Goal: Information Seeking & Learning: Learn about a topic

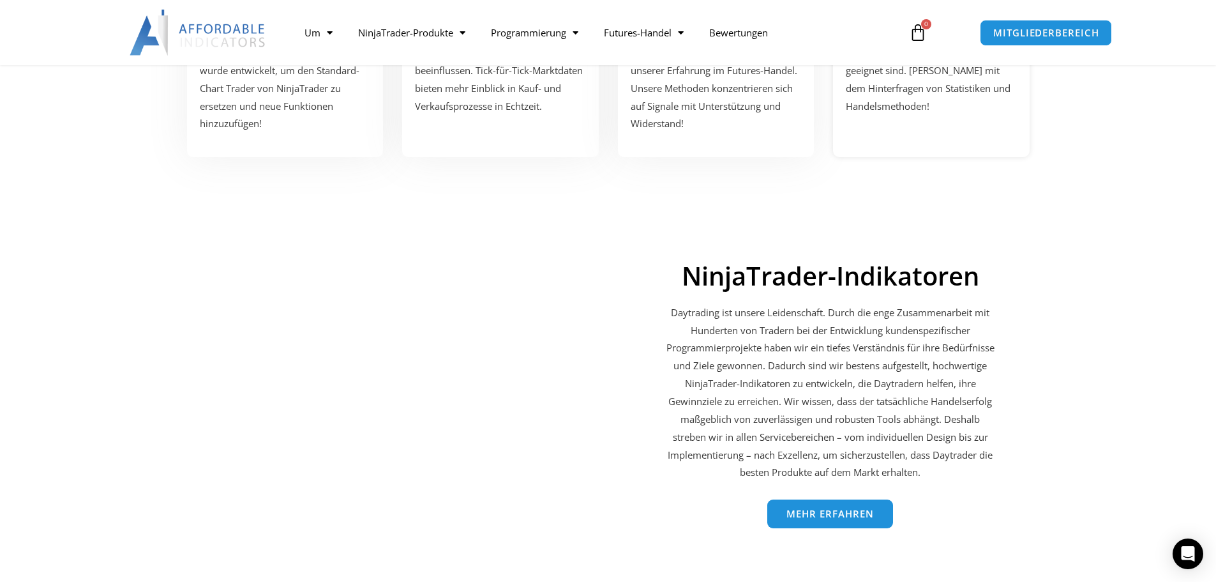
scroll to position [1987, 0]
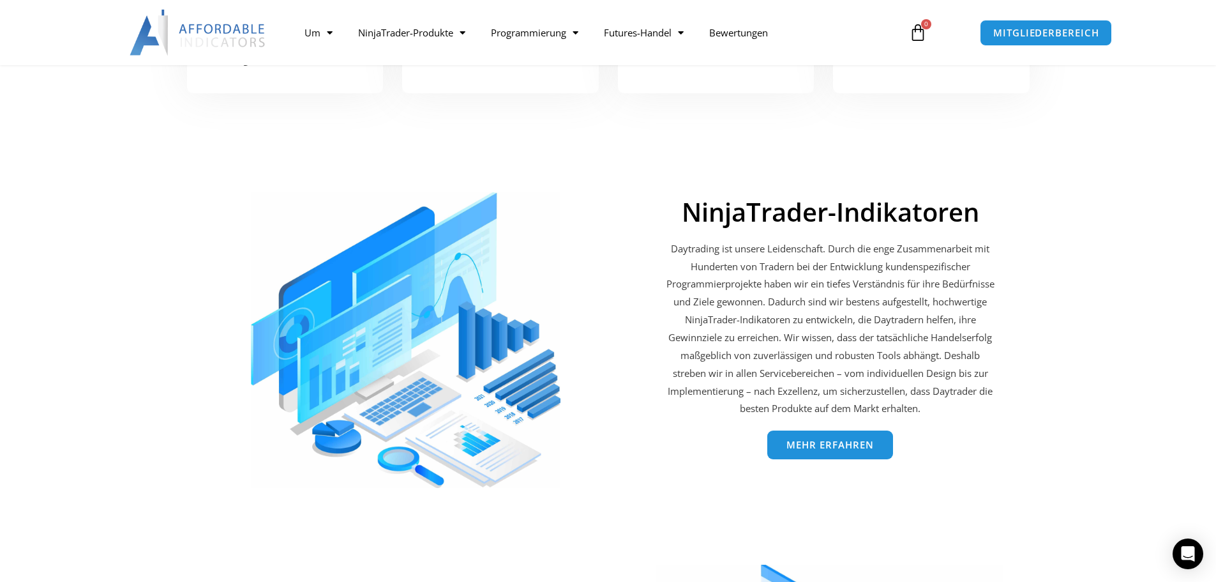
click at [836, 438] on link "Mehr erfahren" at bounding box center [830, 444] width 126 height 29
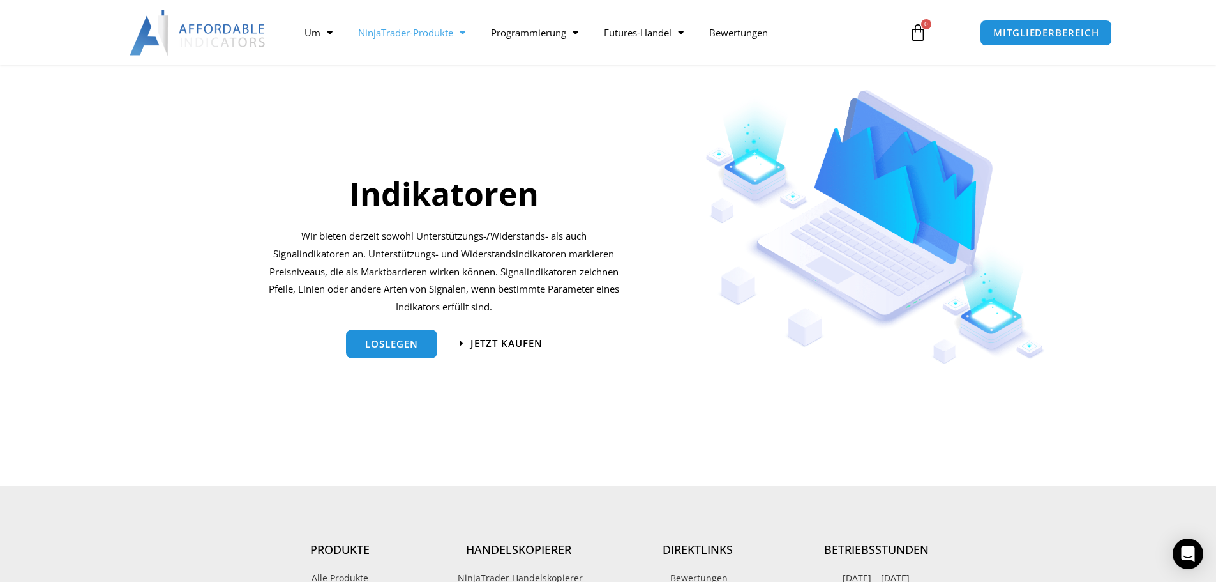
scroll to position [1213, 0]
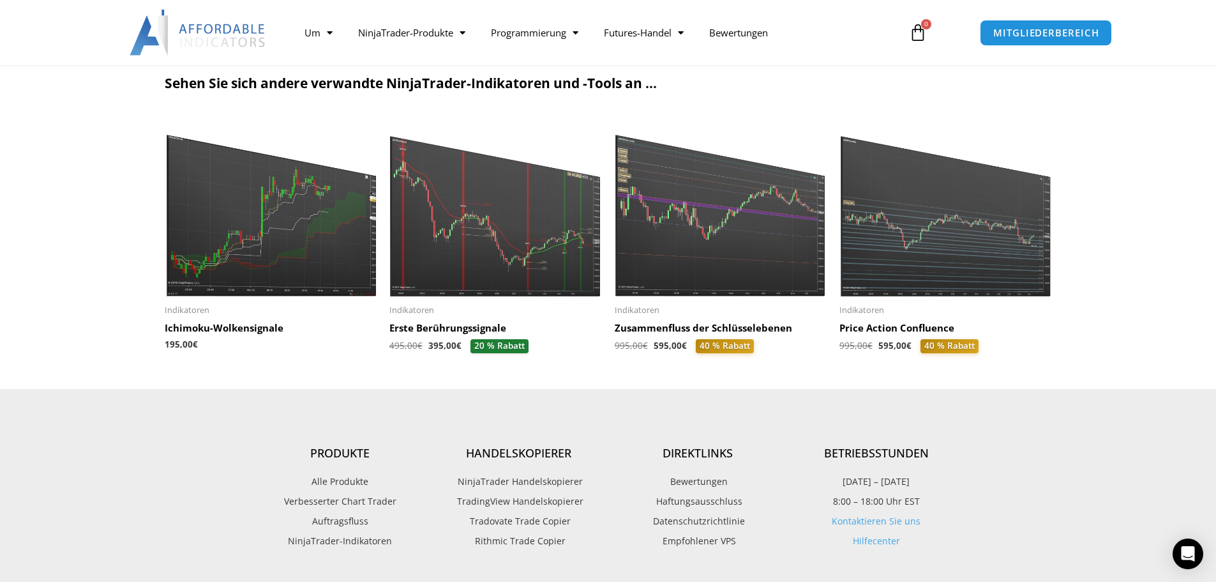
scroll to position [1213, 0]
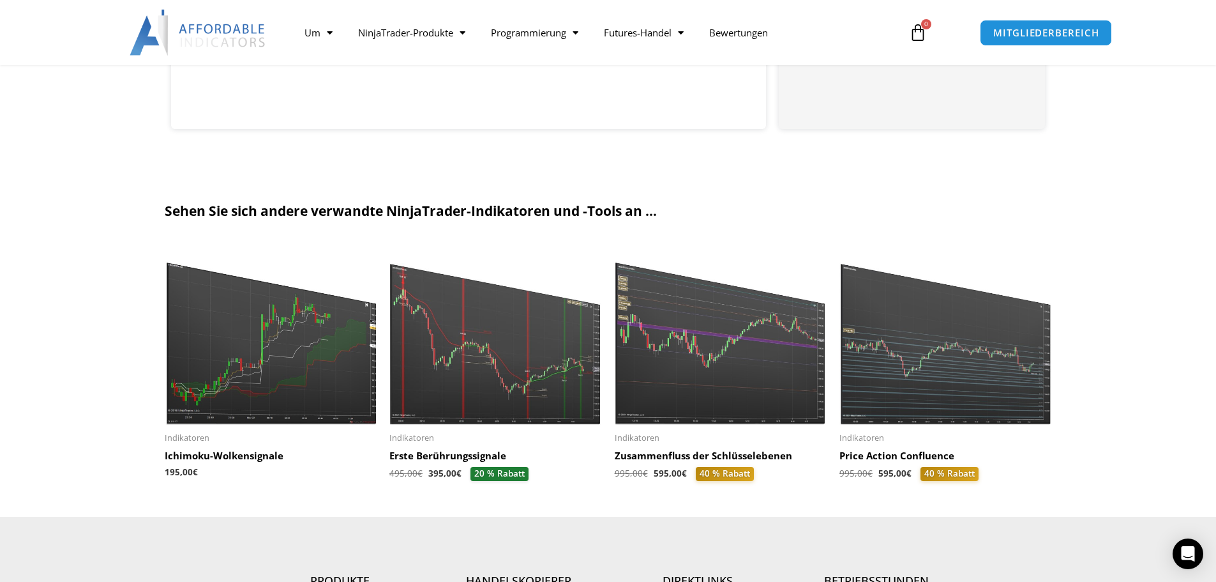
click at [1121, 200] on section "Sehen Sie sich andere verwandte NinjaTrader-Indikatoren und -Tools an ... Indik…" at bounding box center [608, 347] width 1216 height 340
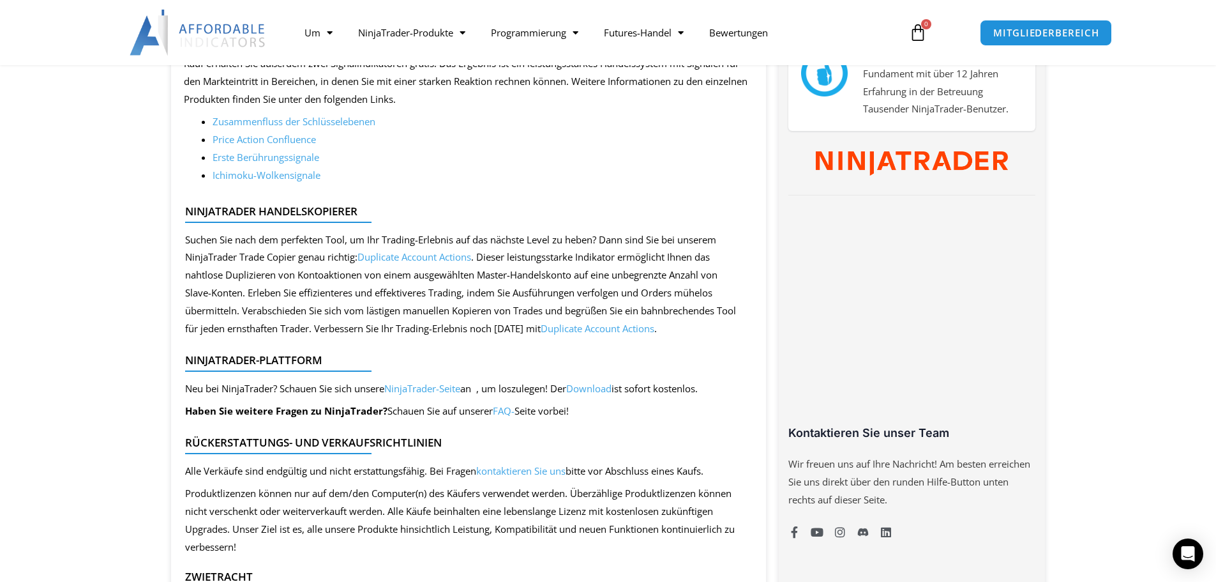
scroll to position [575, 0]
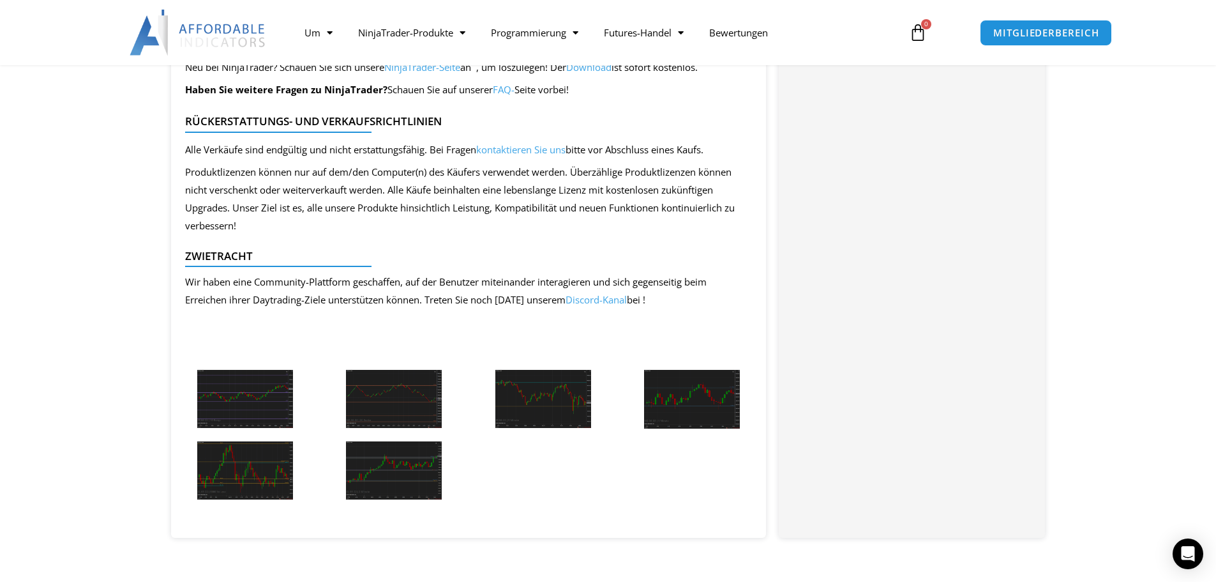
scroll to position [2617, 0]
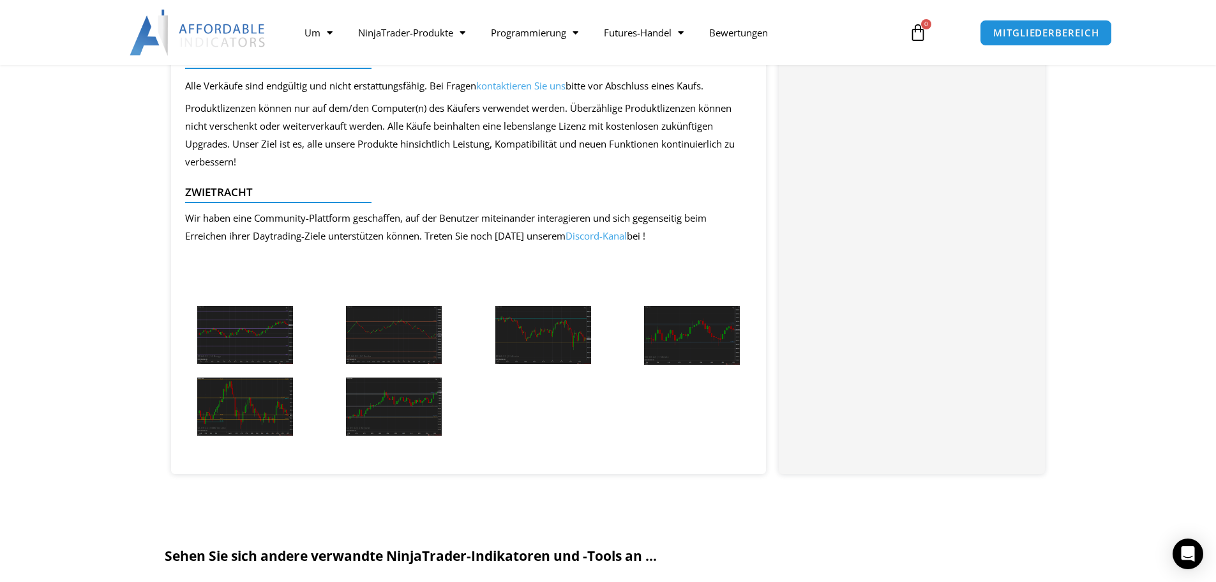
click at [253, 353] on img at bounding box center [245, 335] width 96 height 58
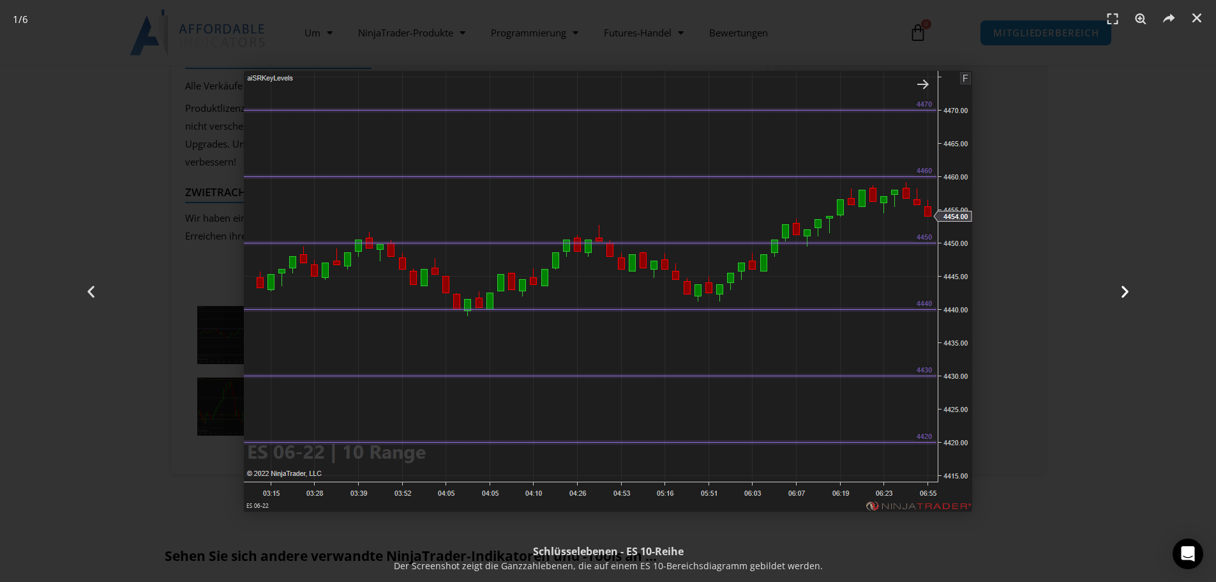
click at [1127, 292] on icon "Nächste Folie" at bounding box center [1125, 291] width 16 height 16
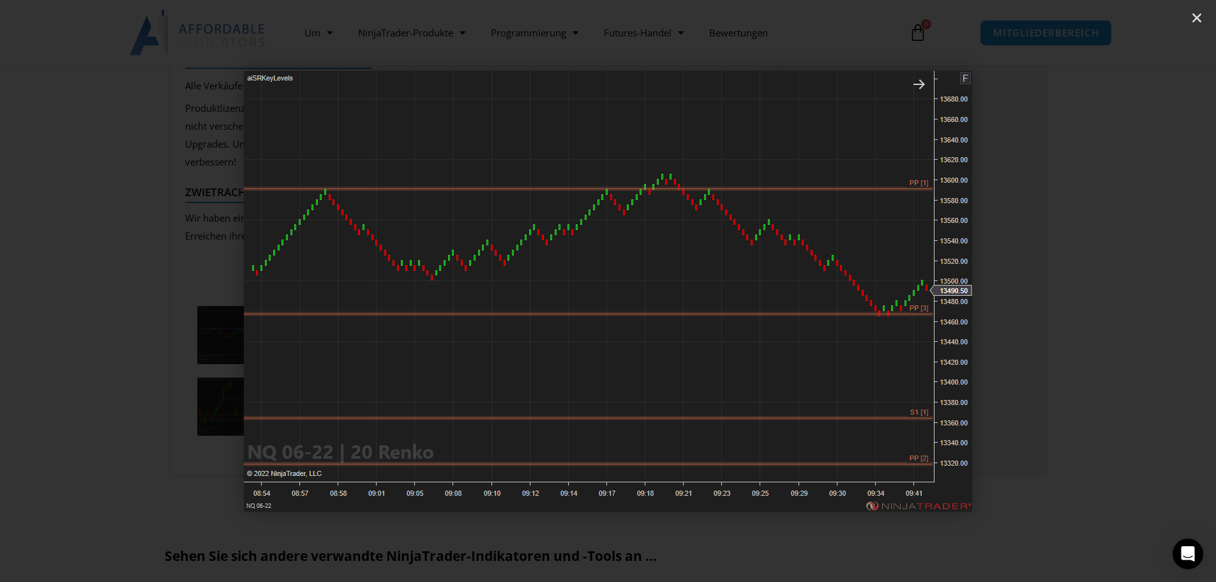
click at [1127, 292] on icon "Nächste Folie" at bounding box center [1125, 291] width 16 height 16
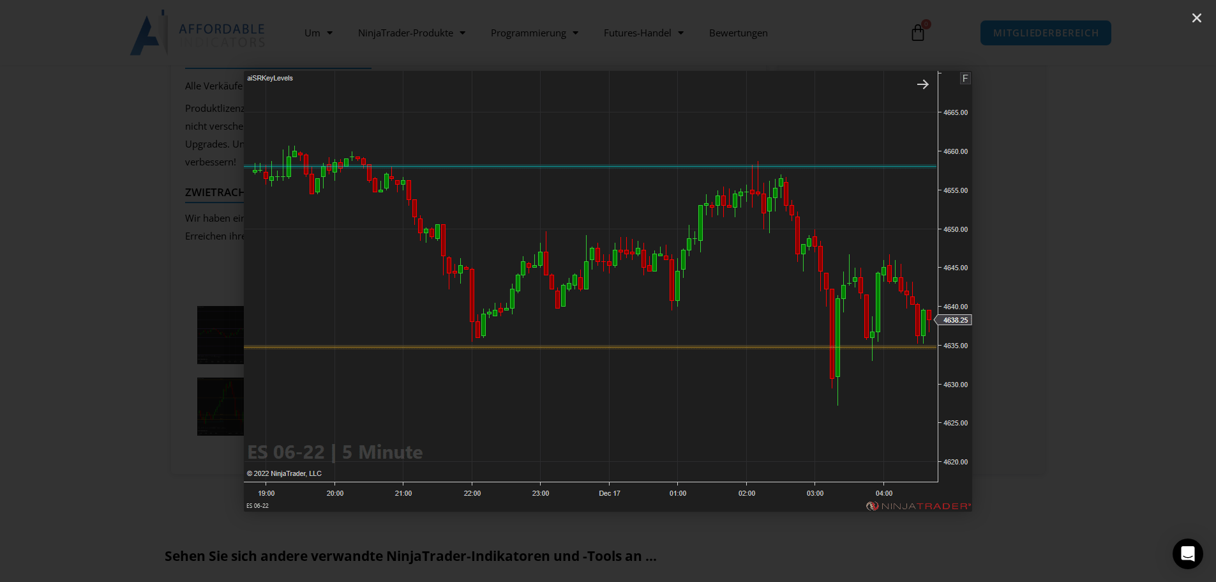
click at [1124, 292] on icon "Nächste Folie" at bounding box center [1125, 291] width 16 height 16
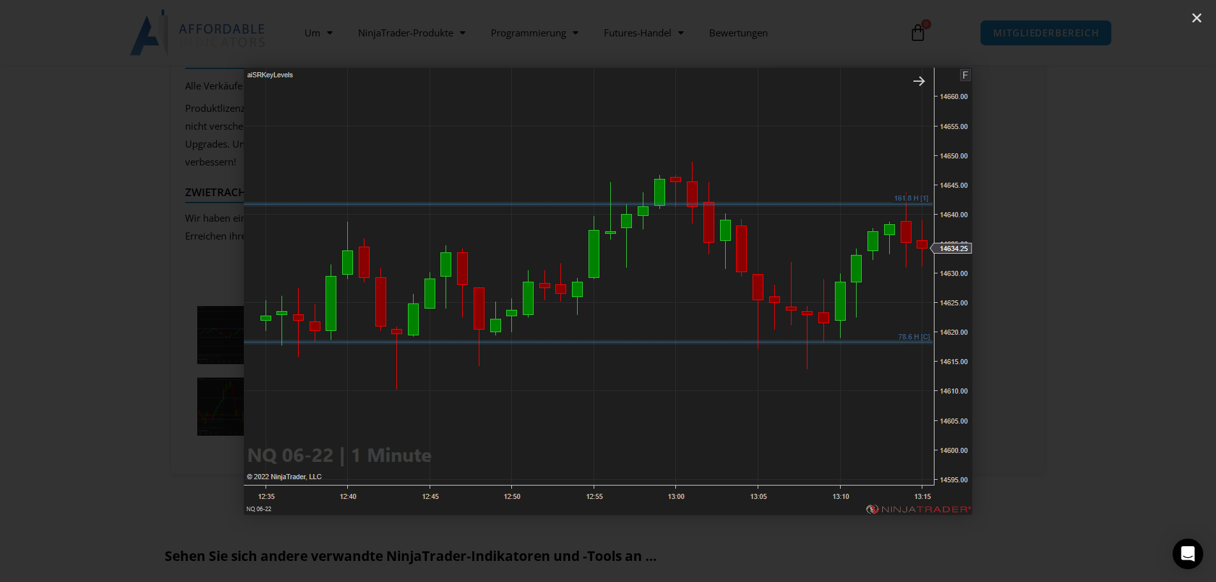
click at [1124, 292] on icon "Nächste Folie" at bounding box center [1125, 291] width 16 height 16
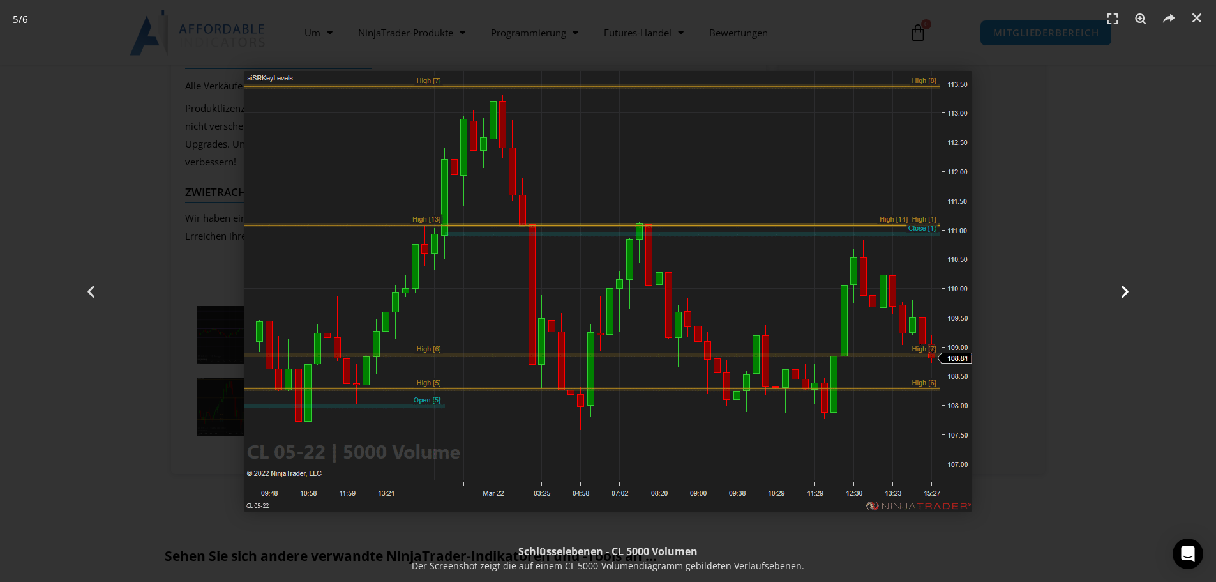
click at [1126, 293] on icon "Nächste Folie" at bounding box center [1125, 291] width 16 height 16
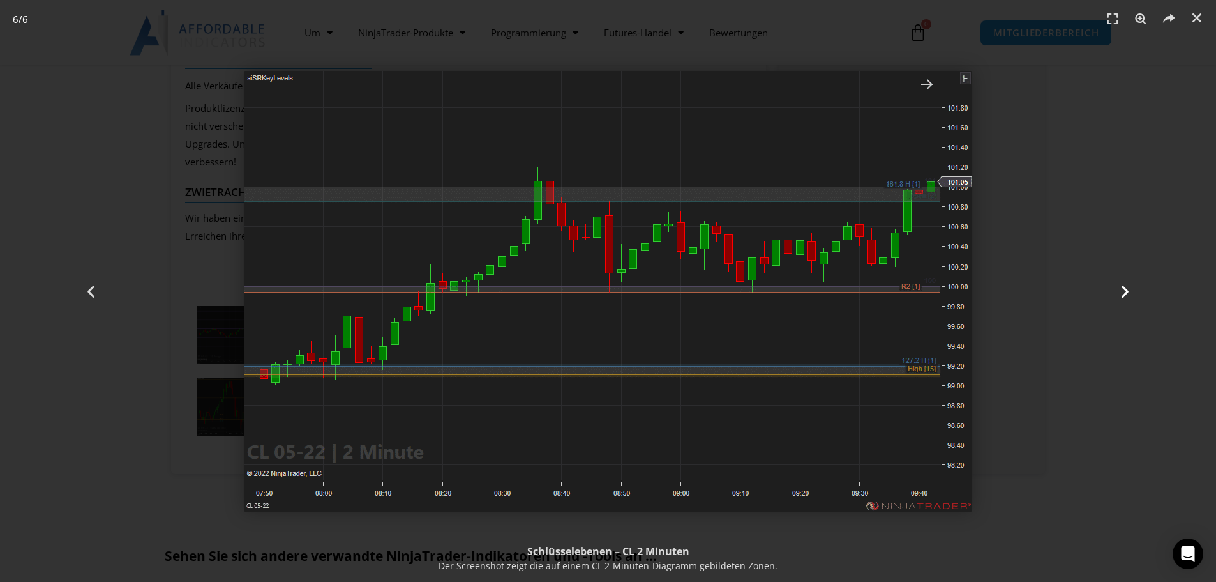
click at [1125, 292] on icon "Nächste Folie" at bounding box center [1125, 291] width 16 height 16
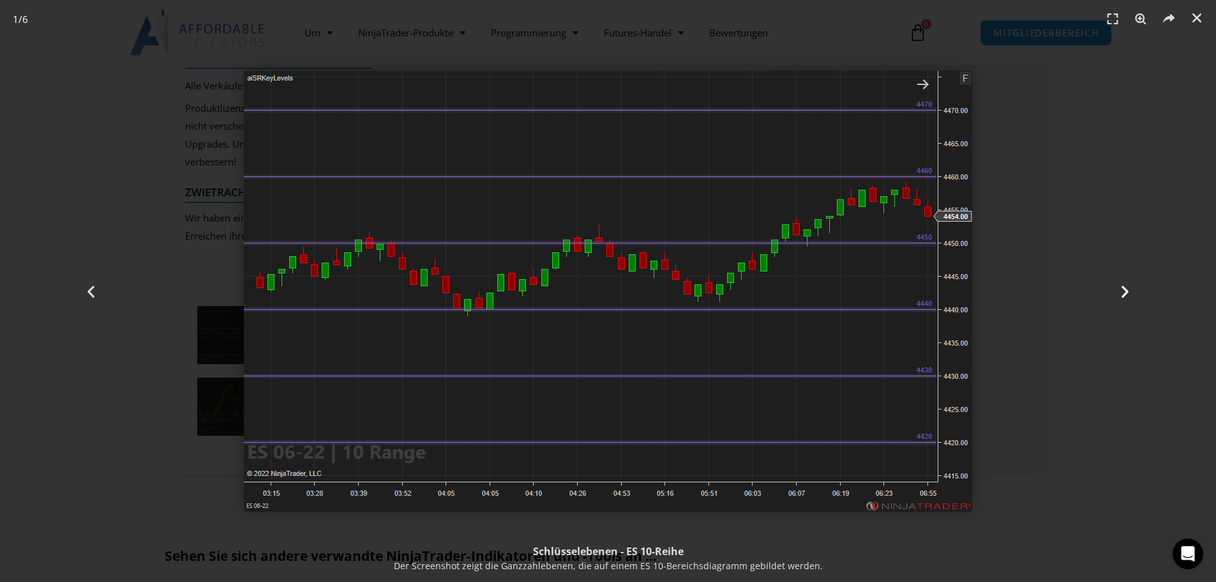
click at [1124, 292] on icon "Nächste Folie" at bounding box center [1125, 291] width 16 height 16
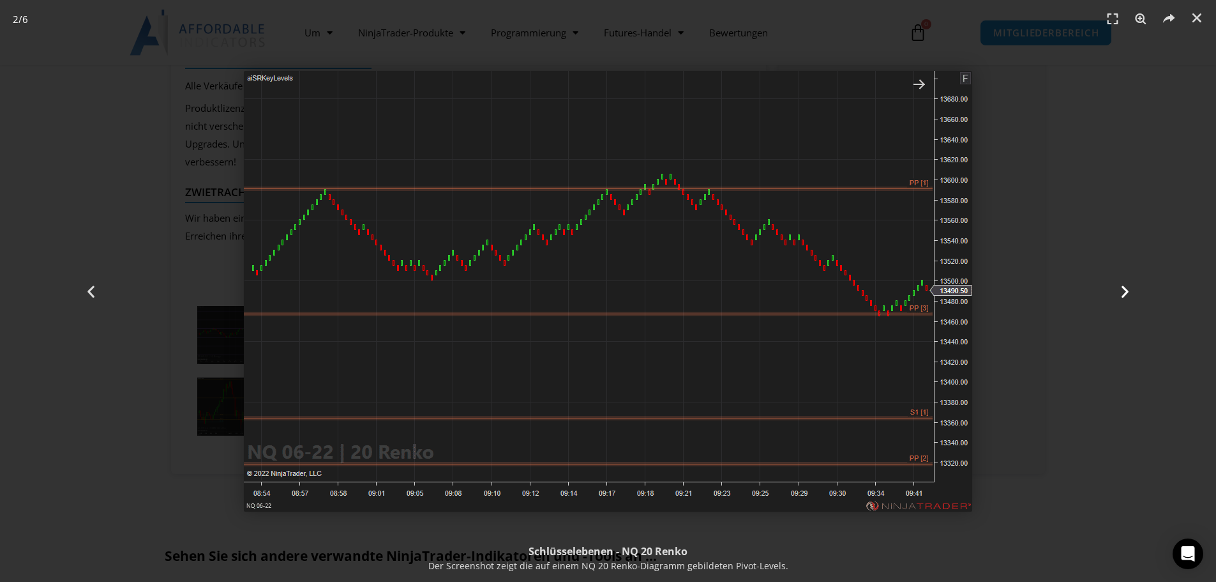
click at [1106, 218] on div "Nächste" at bounding box center [1125, 291] width 183 height 582
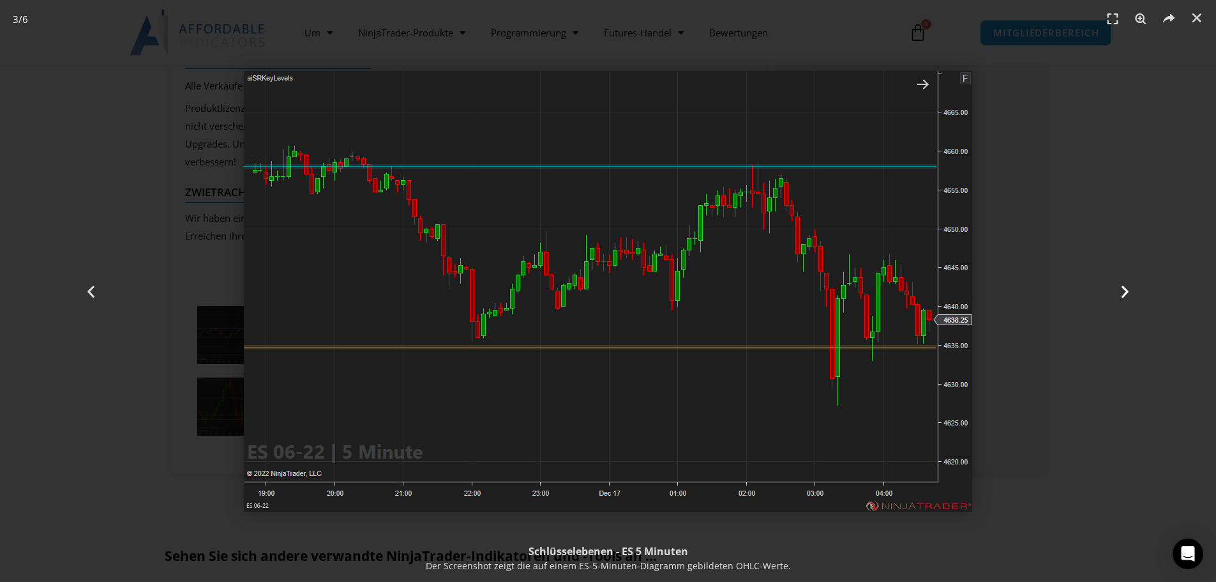
click at [1069, 485] on div "Nächste" at bounding box center [1125, 291] width 183 height 582
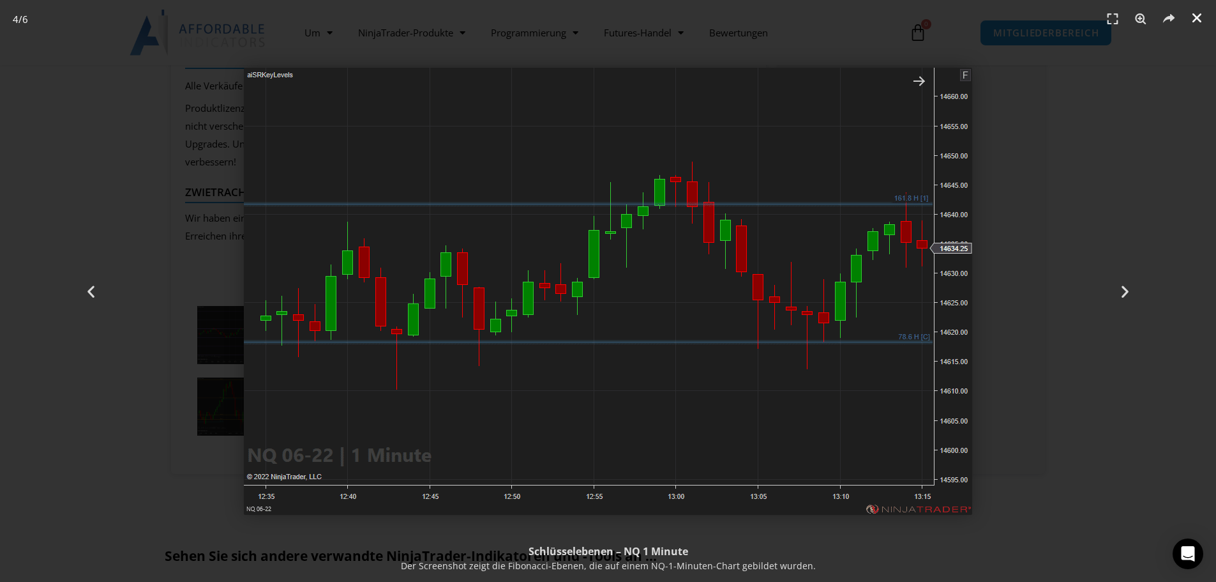
click at [1199, 19] on icon "Schließen (Esc)" at bounding box center [1197, 17] width 13 height 13
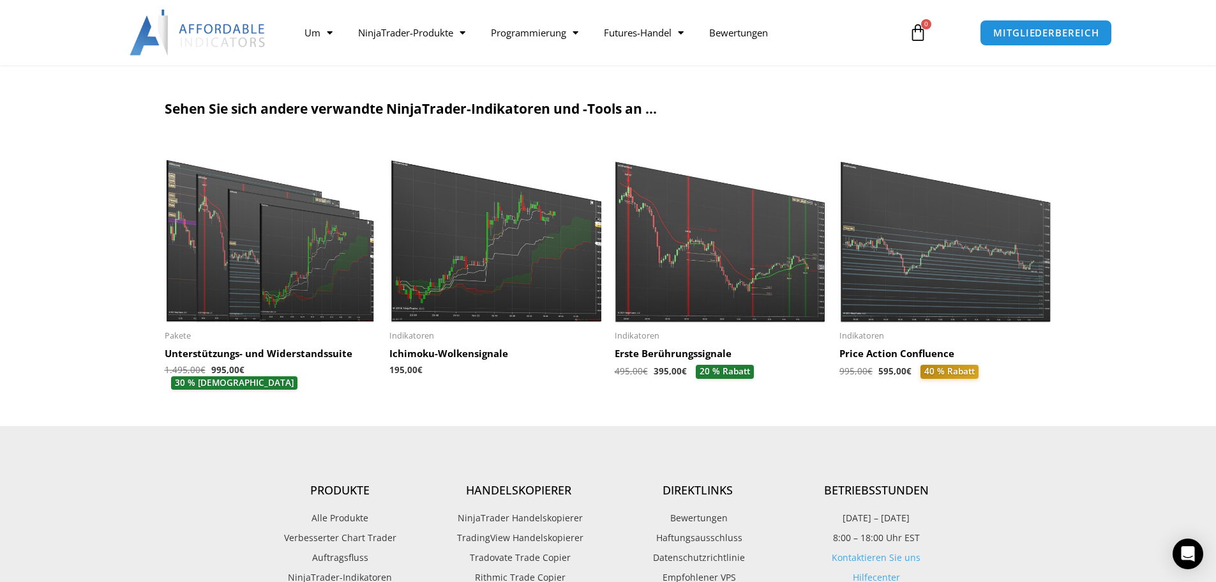
scroll to position [3001, 0]
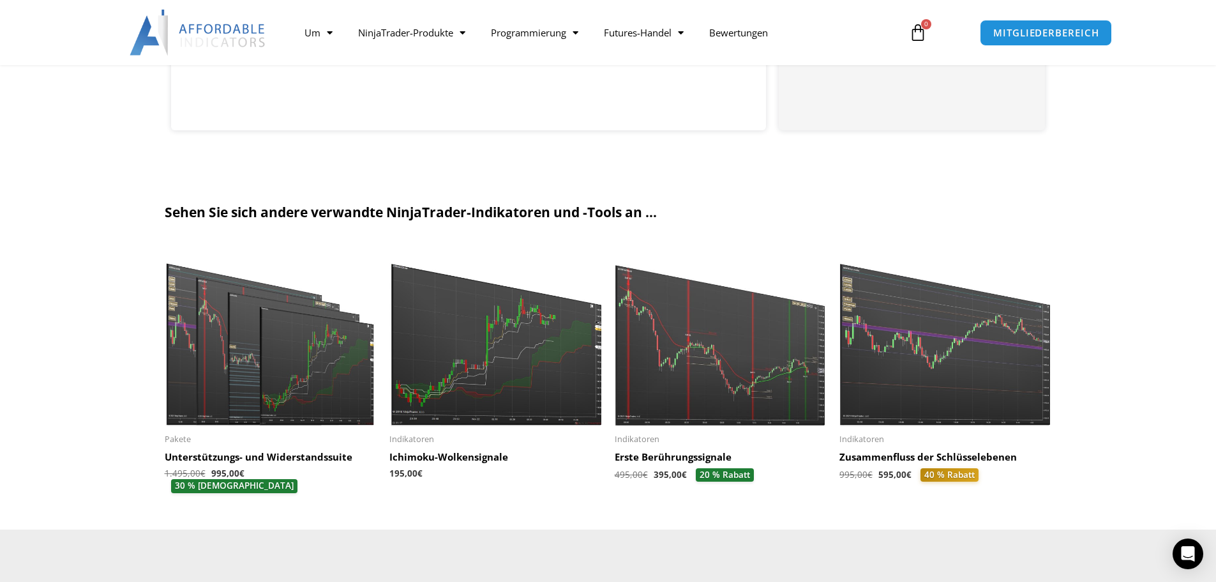
scroll to position [1532, 0]
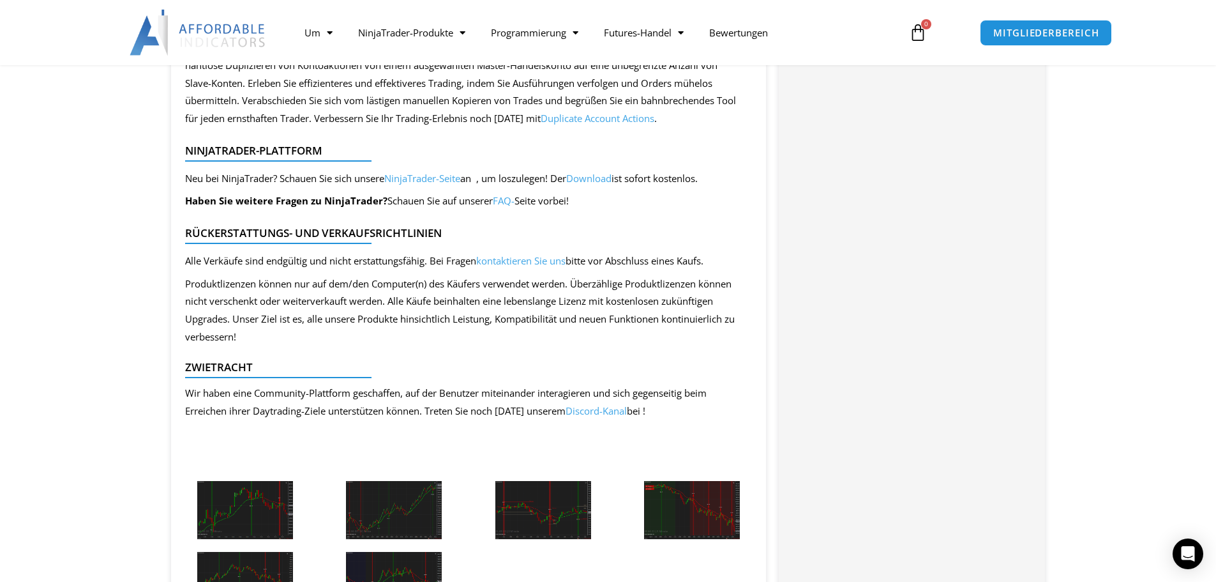
scroll to position [1341, 0]
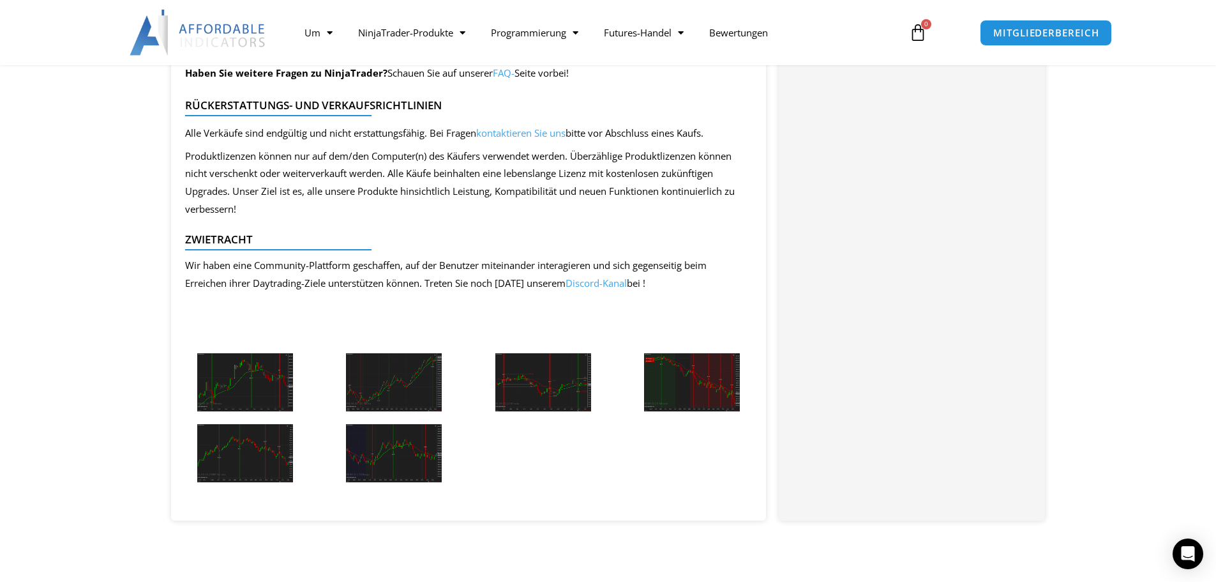
click at [262, 376] on img at bounding box center [245, 382] width 96 height 58
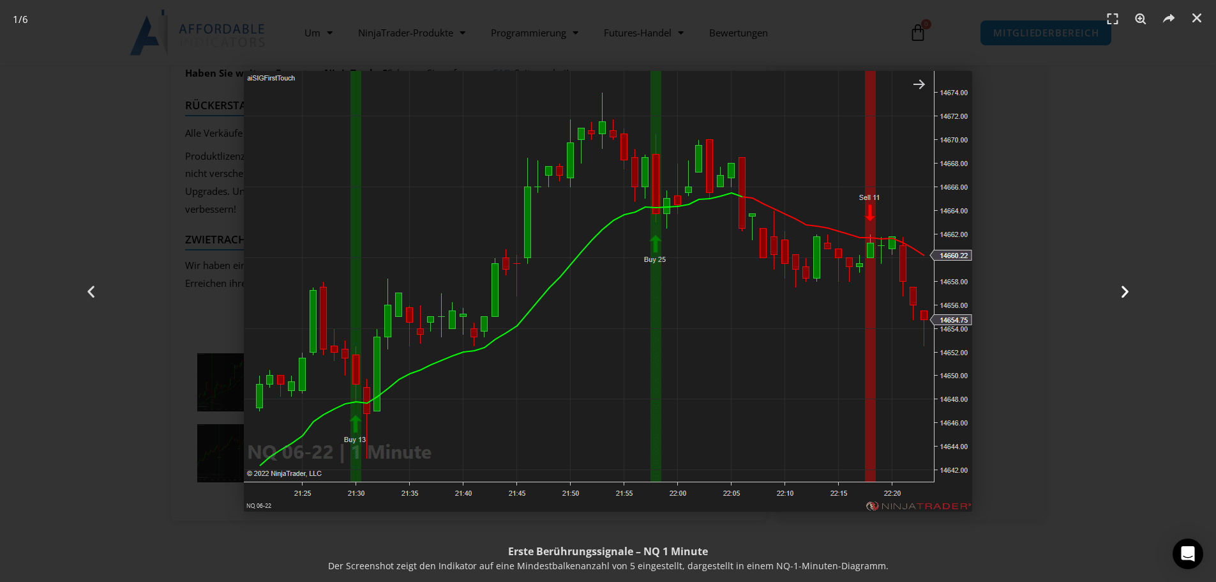
click at [1122, 294] on icon "Nächste Folie" at bounding box center [1125, 291] width 16 height 16
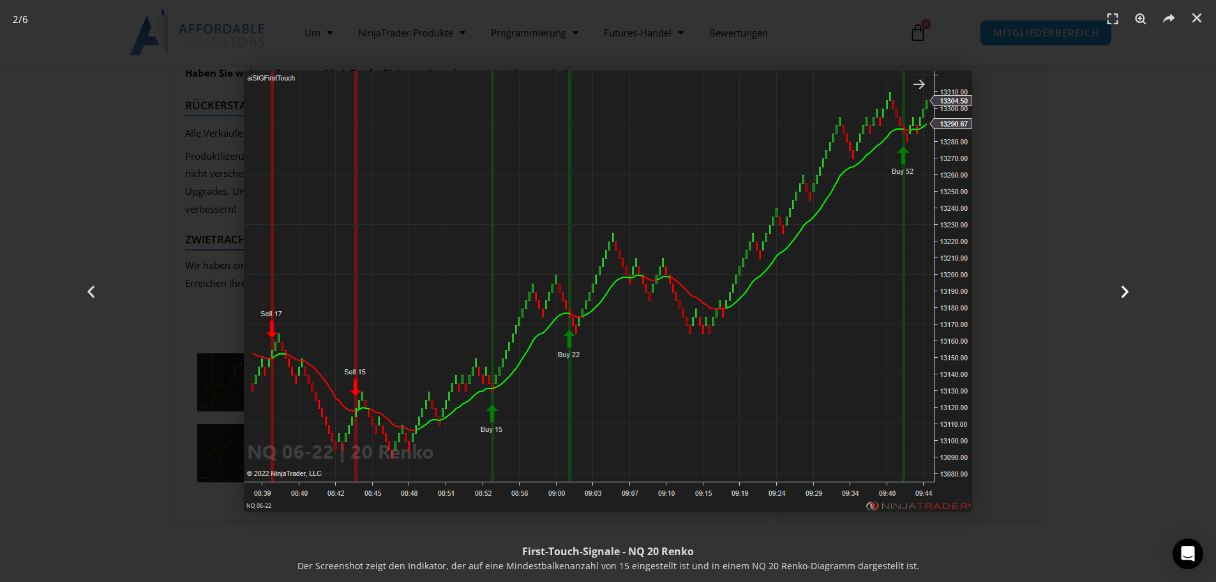
click at [1127, 290] on icon "Nächste Folie" at bounding box center [1125, 291] width 16 height 16
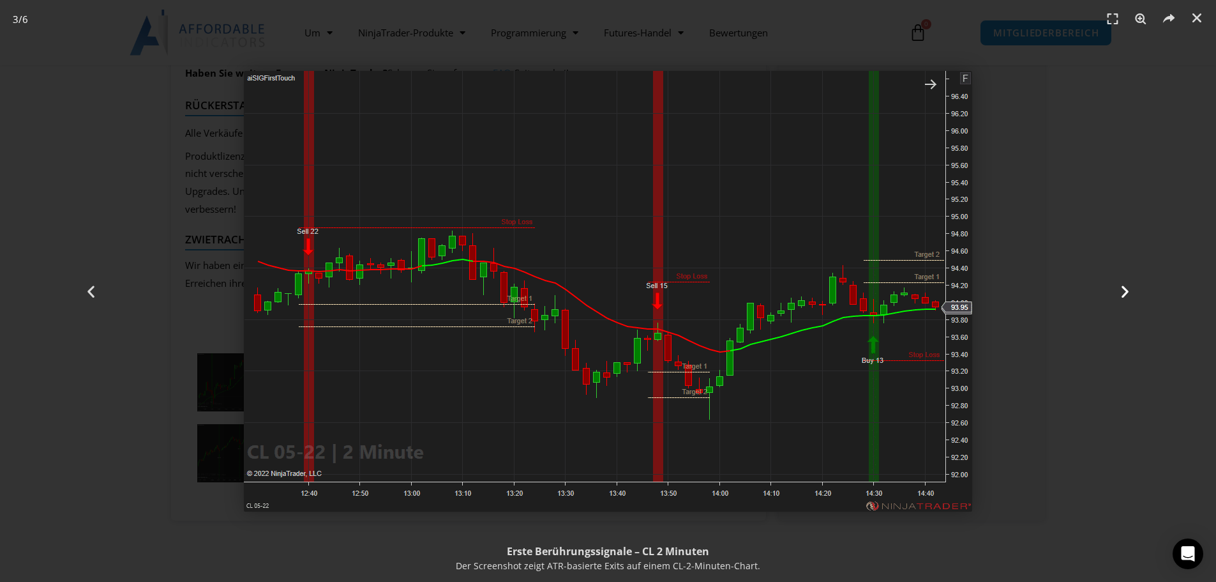
click at [1127, 289] on icon "Nächste Folie" at bounding box center [1125, 291] width 16 height 16
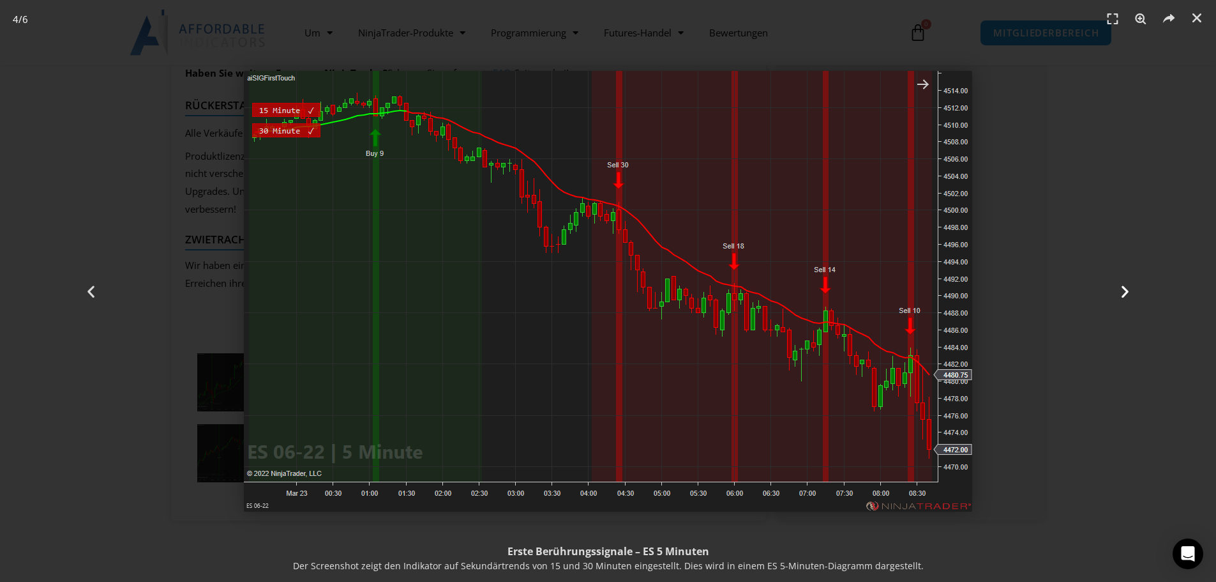
click at [1125, 290] on icon "Nächste Folie" at bounding box center [1125, 291] width 16 height 16
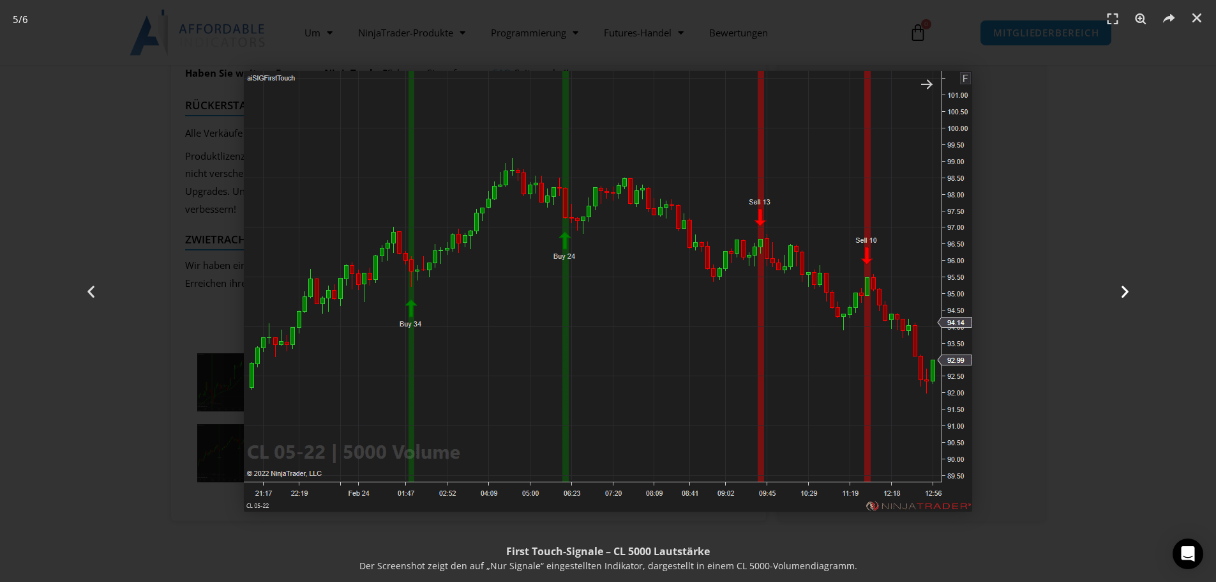
click at [1126, 290] on icon "Nächste Folie" at bounding box center [1125, 291] width 16 height 16
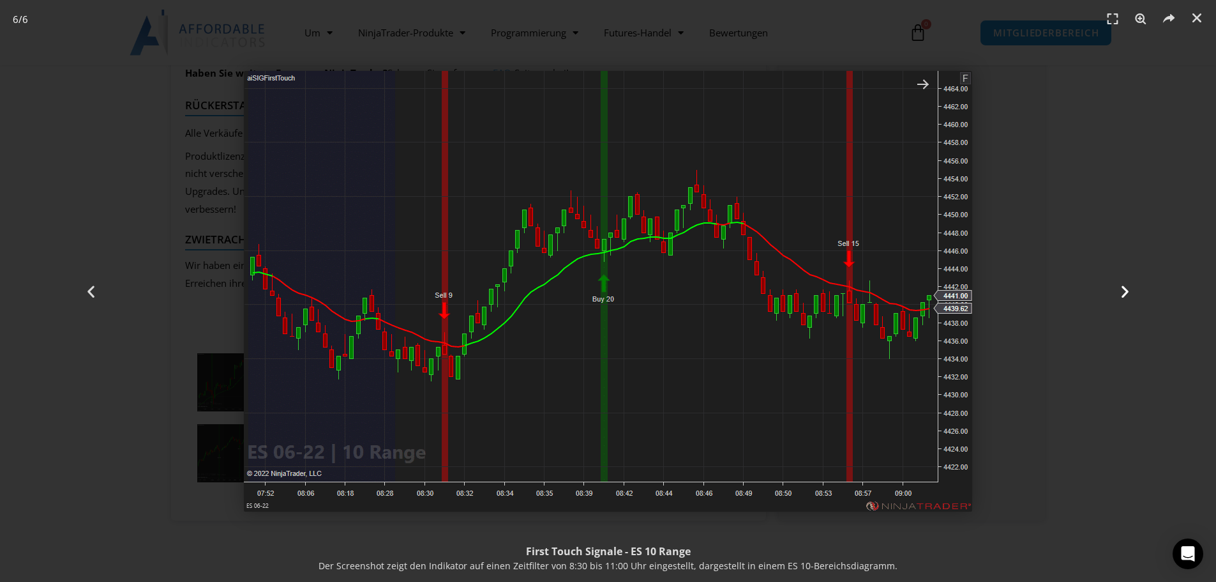
click at [1121, 292] on icon "Nächste Folie" at bounding box center [1125, 291] width 16 height 16
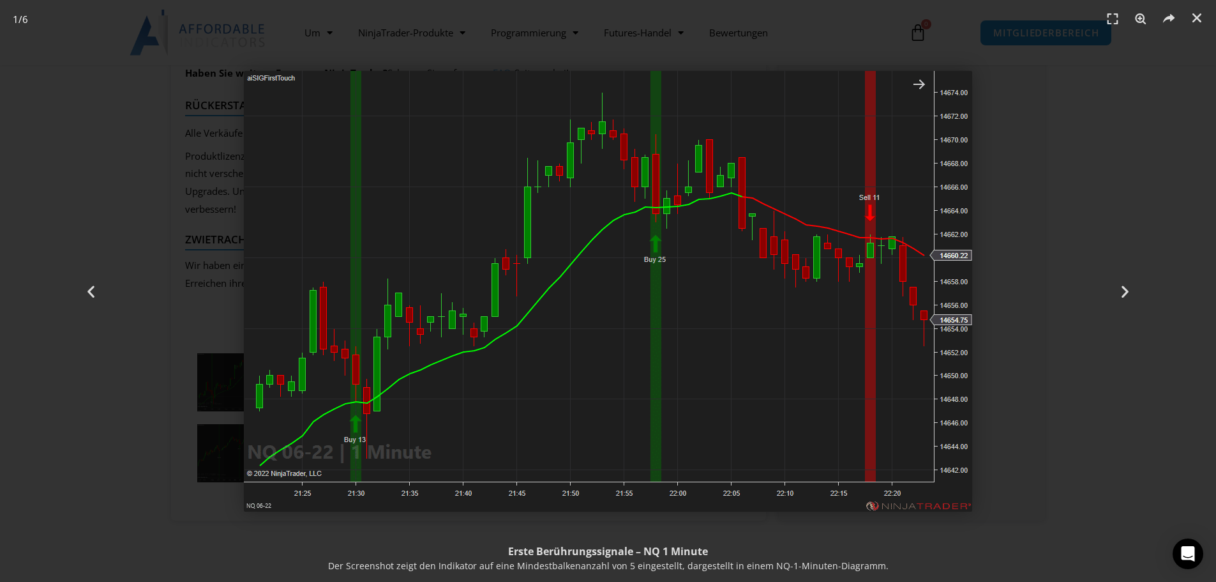
click at [1031, 370] on div "1 / 6" at bounding box center [608, 291] width 1127 height 492
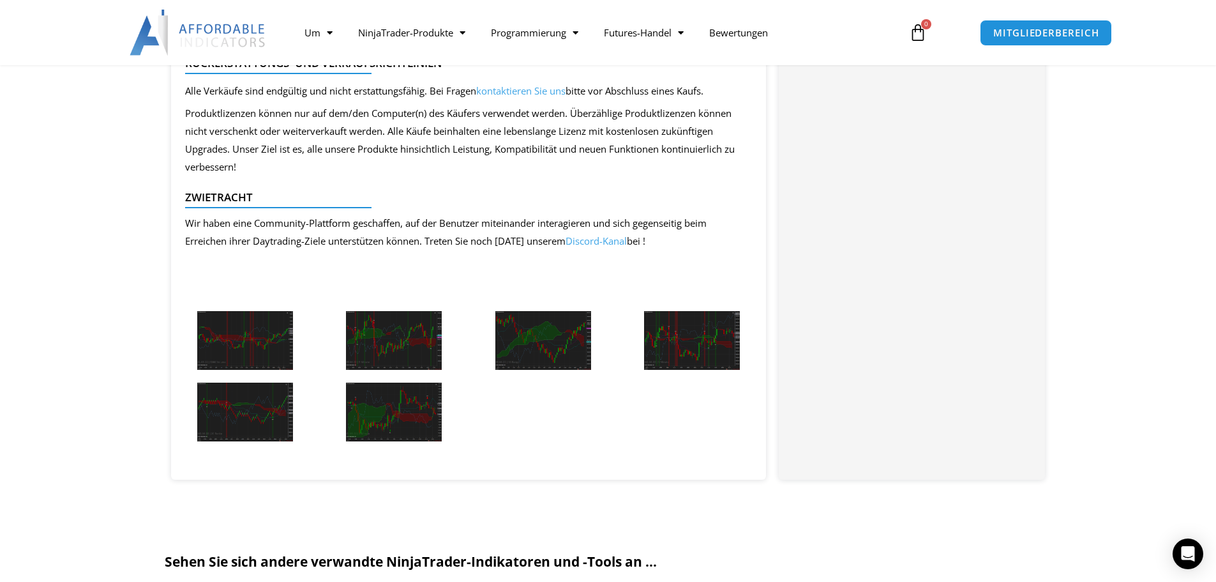
scroll to position [1277, 0]
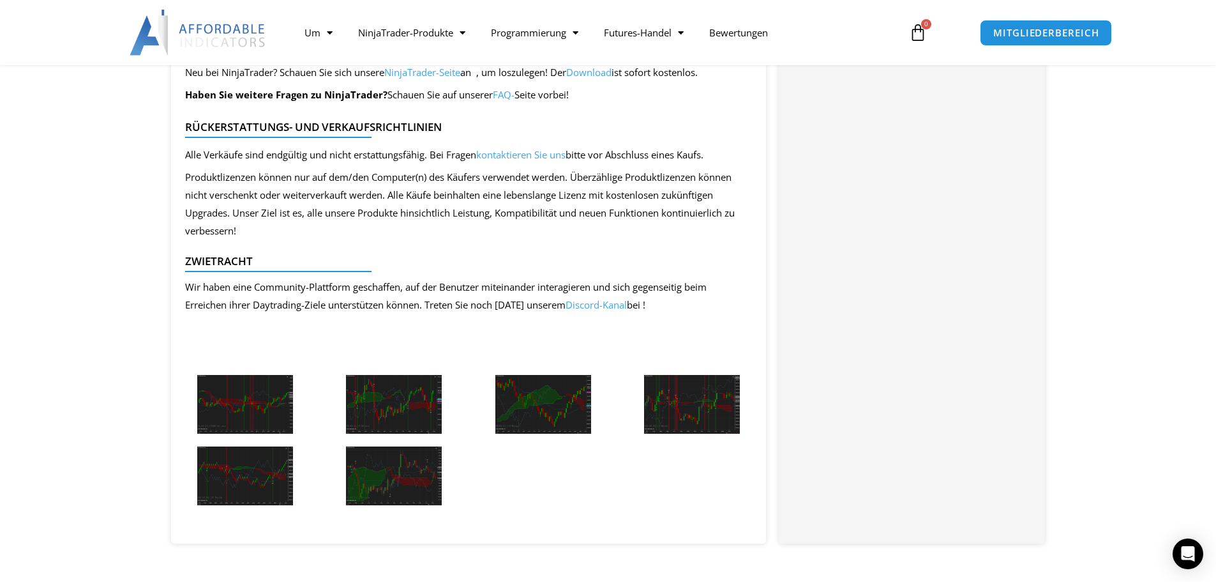
click at [251, 400] on img at bounding box center [245, 404] width 96 height 59
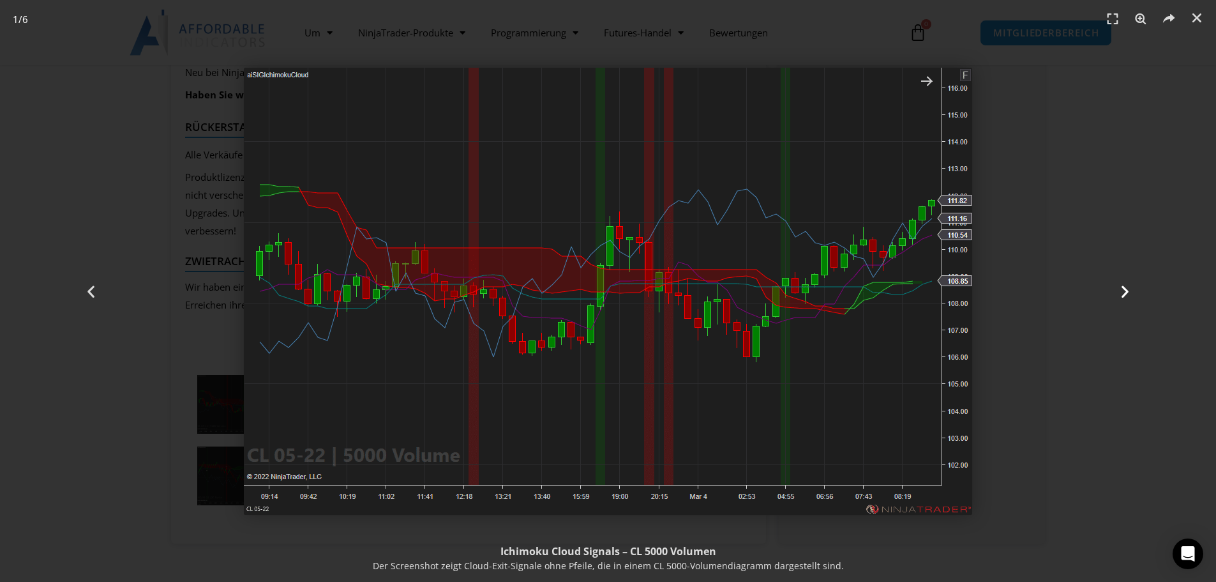
click at [1126, 290] on icon "Nächste Folie" at bounding box center [1125, 291] width 16 height 16
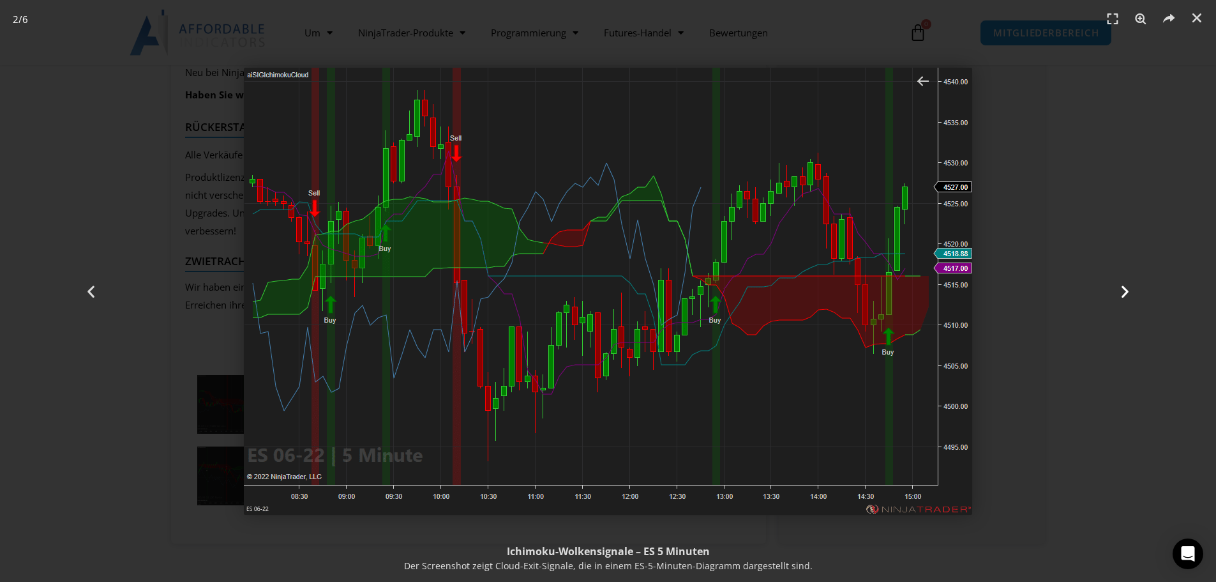
click at [1138, 286] on div "Nächste" at bounding box center [1125, 291] width 183 height 582
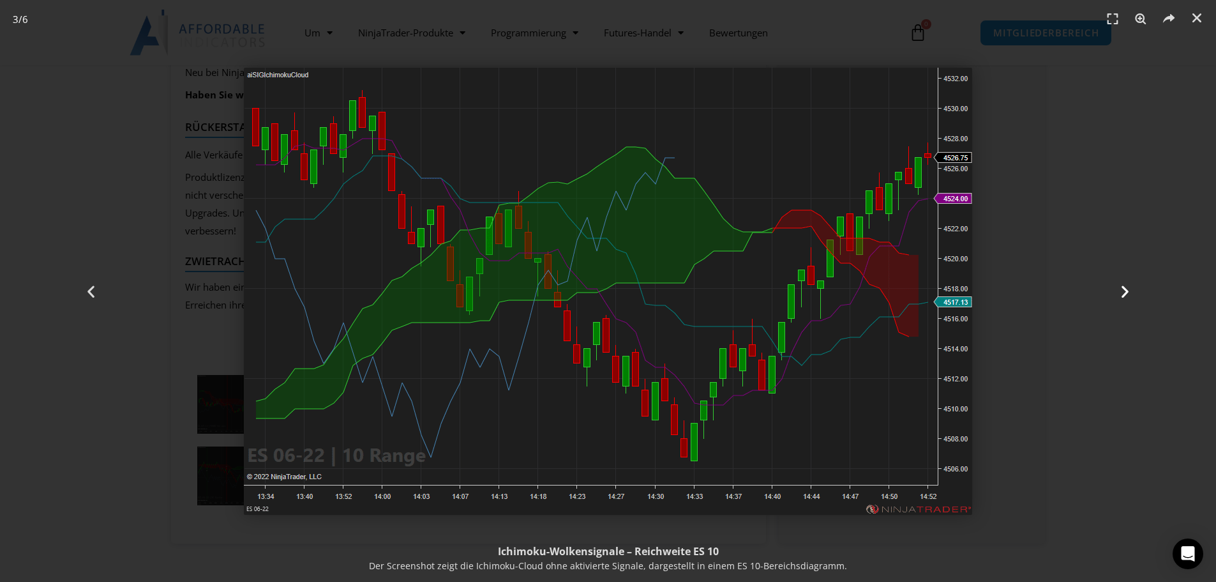
click at [1127, 287] on icon "Nächste Folie" at bounding box center [1125, 291] width 16 height 16
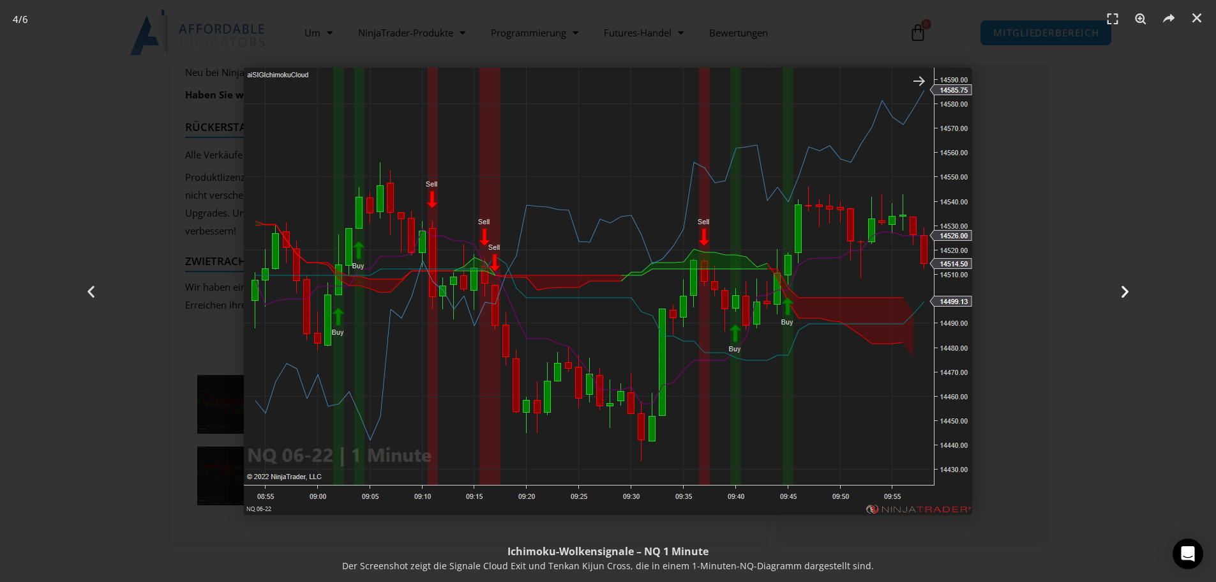
click at [1125, 289] on icon "Nächste Folie" at bounding box center [1125, 291] width 16 height 16
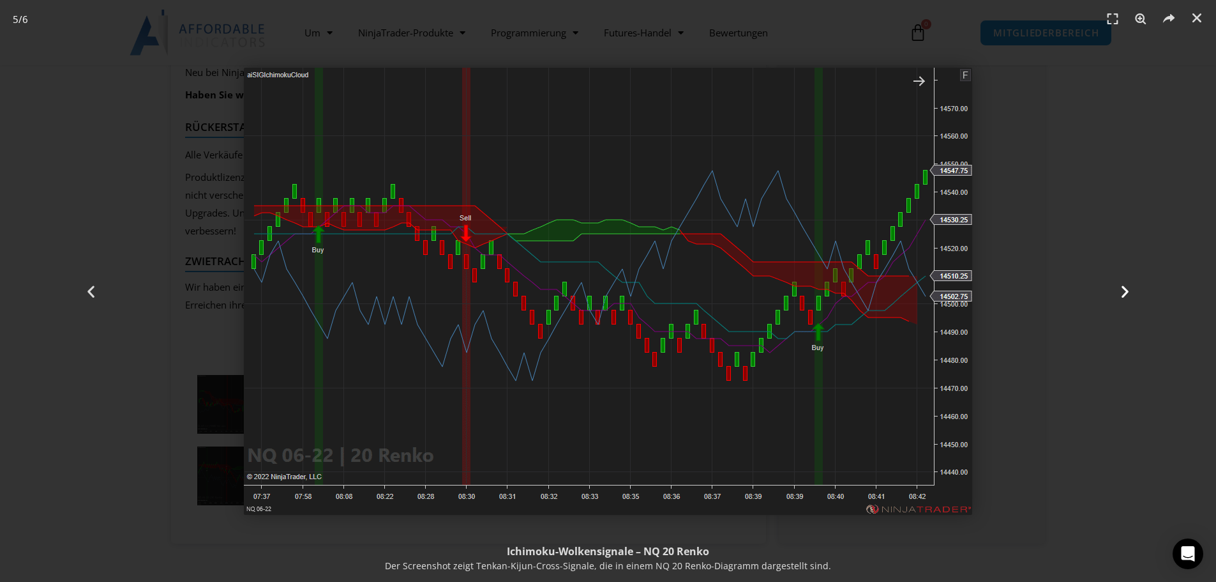
click at [1127, 289] on icon "Nächste Folie" at bounding box center [1125, 291] width 16 height 16
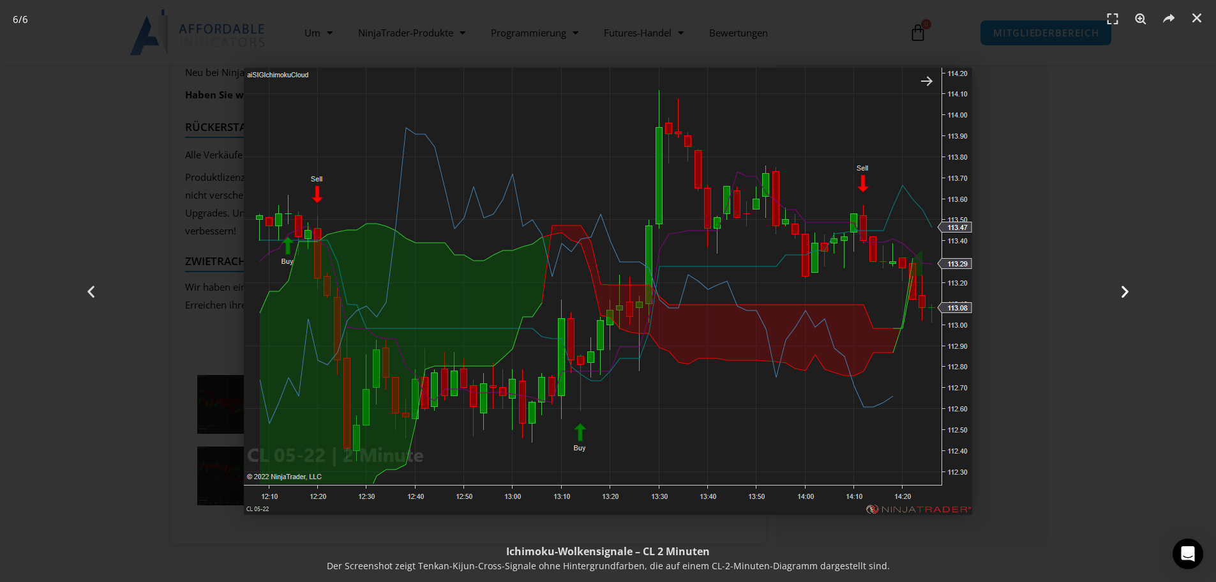
click at [1127, 289] on icon "Nächste Folie" at bounding box center [1125, 291] width 16 height 16
